Goal: Find specific page/section: Find specific page/section

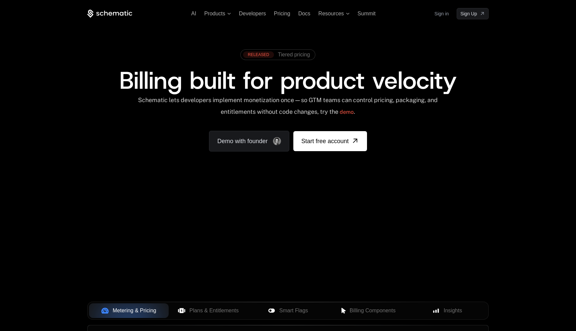
click at [442, 15] on link "Sign in" at bounding box center [442, 13] width 14 height 11
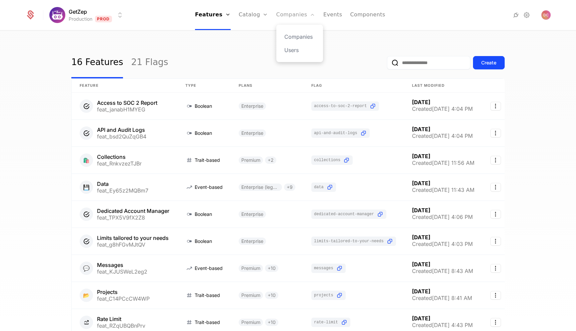
click at [291, 15] on link "Companies" at bounding box center [295, 15] width 39 height 30
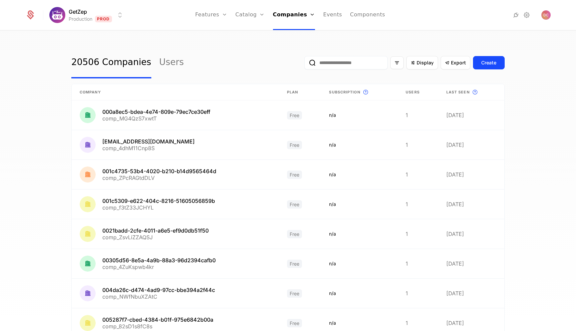
click at [379, 65] on input "email" at bounding box center [345, 62] width 83 height 13
paste input "**********"
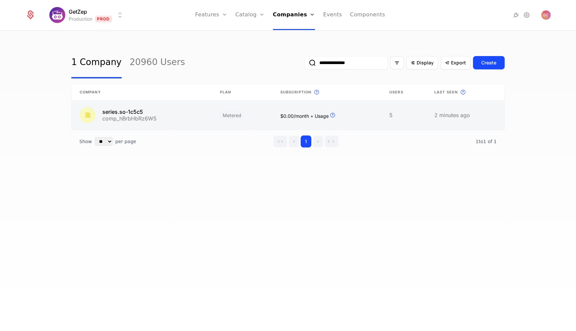
type input "**********"
click at [162, 115] on link at bounding box center [142, 114] width 140 height 29
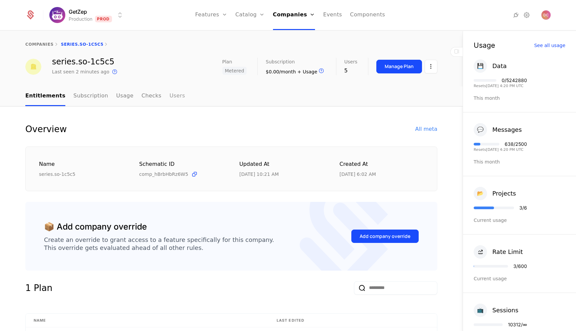
click at [170, 93] on link "Users" at bounding box center [177, 96] width 16 height 20
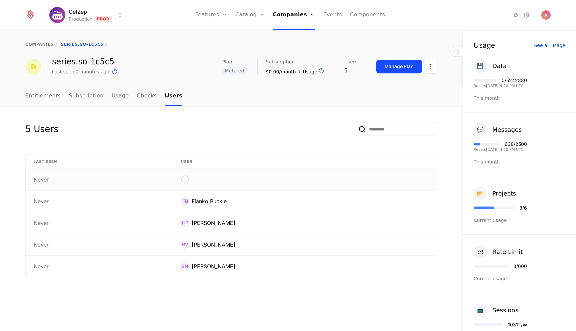
click at [136, 178] on div "Never" at bounding box center [99, 179] width 131 height 5
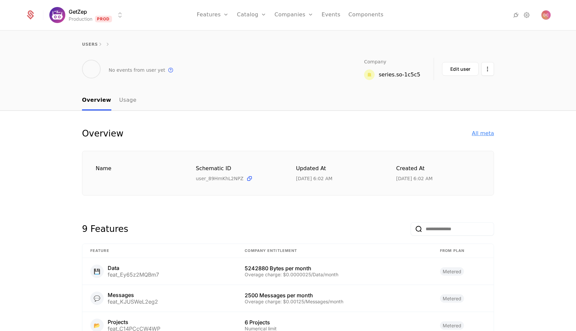
click at [487, 134] on div "All meta" at bounding box center [483, 133] width 22 height 8
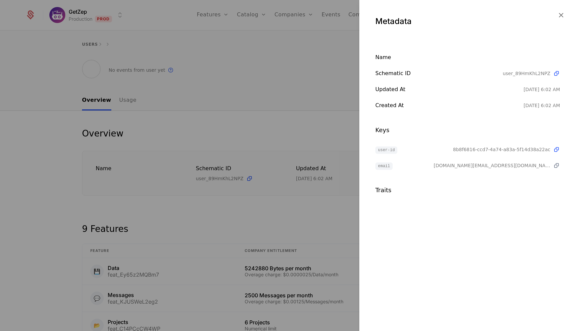
click at [557, 167] on icon at bounding box center [556, 165] width 7 height 7
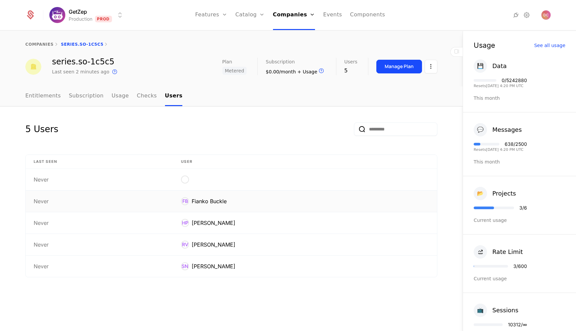
click at [214, 199] on div "Fianko Buckle" at bounding box center [209, 201] width 35 height 8
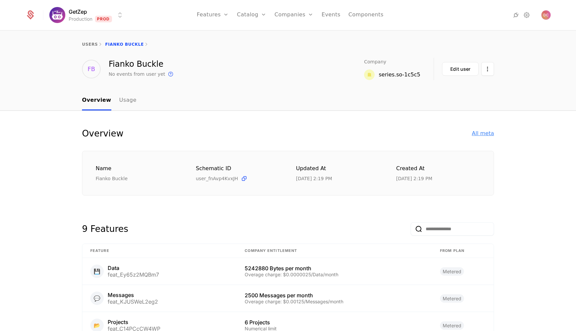
click at [477, 134] on div "All meta" at bounding box center [483, 133] width 22 height 8
click at [391, 72] on div "series.so-1c5c5" at bounding box center [400, 75] width 42 height 8
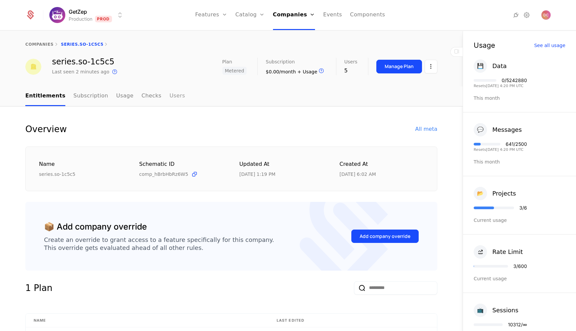
click at [169, 97] on link "Users" at bounding box center [177, 96] width 16 height 20
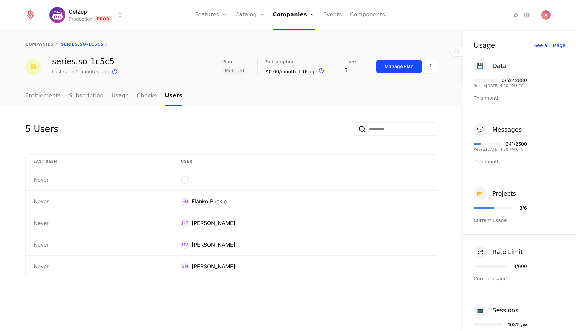
click at [60, 64] on div "series.so-1c5c5" at bounding box center [85, 62] width 67 height 8
drag, startPoint x: 60, startPoint y: 64, endPoint x: 104, endPoint y: 62, distance: 44.4
click at [104, 62] on div "series.so-1c5c5" at bounding box center [85, 62] width 67 height 8
copy div "series.so-1c5c5"
click at [54, 181] on div "Never" at bounding box center [99, 179] width 131 height 5
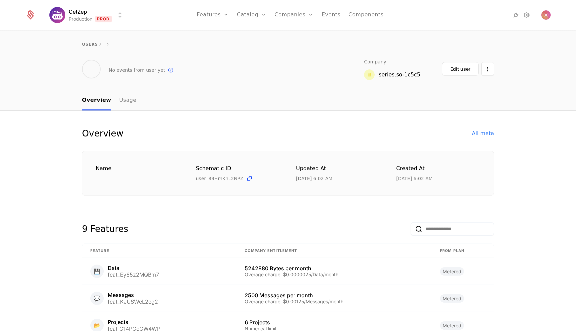
scroll to position [2, 0]
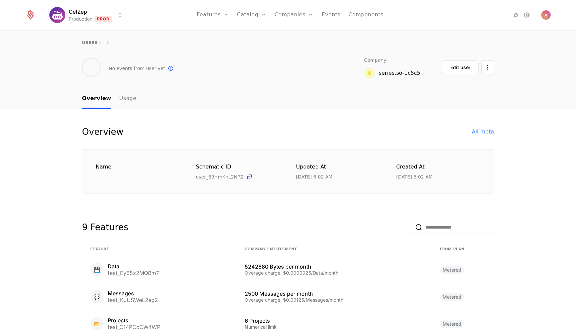
click at [482, 132] on div "All meta" at bounding box center [483, 132] width 22 height 8
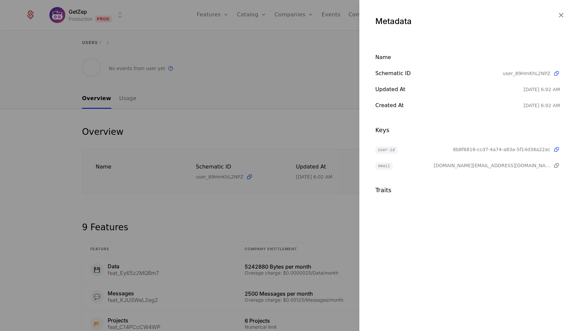
click at [558, 166] on icon at bounding box center [556, 165] width 7 height 7
click at [563, 12] on icon "button" at bounding box center [561, 15] width 9 height 9
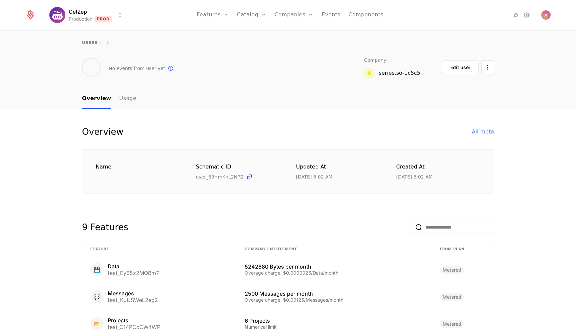
click at [414, 74] on div "series.so-1c5c5" at bounding box center [400, 73] width 42 height 8
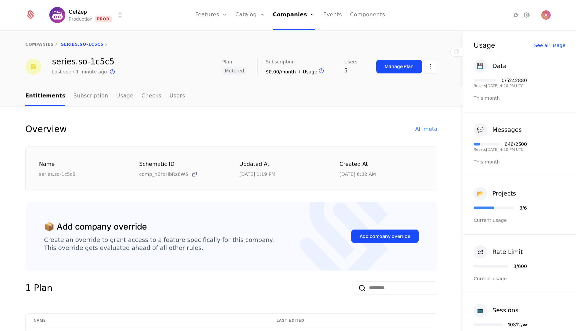
click at [194, 174] on icon at bounding box center [194, 174] width 7 height 7
click at [278, 57] on div "companies series.so-1c5c5" at bounding box center [231, 44] width 463 height 27
click at [295, 35] on link "Companies" at bounding box center [296, 37] width 31 height 8
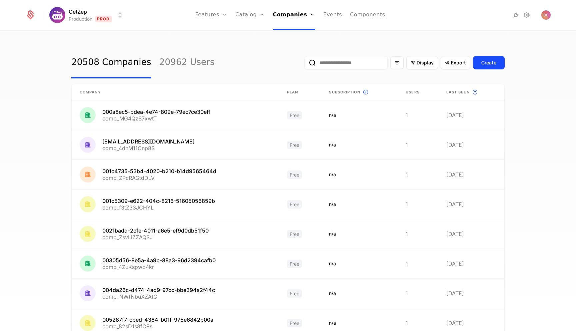
click at [326, 62] on input "email" at bounding box center [345, 62] width 83 height 13
paste input "**********"
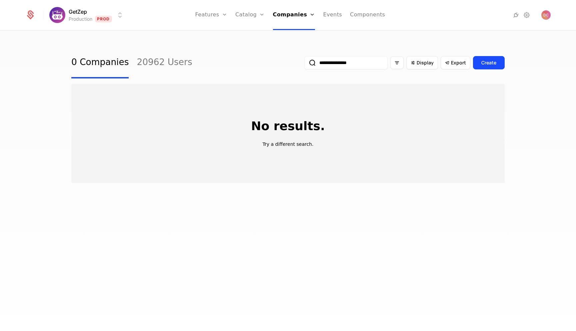
type input "**********"
